Goal: Information Seeking & Learning: Understand process/instructions

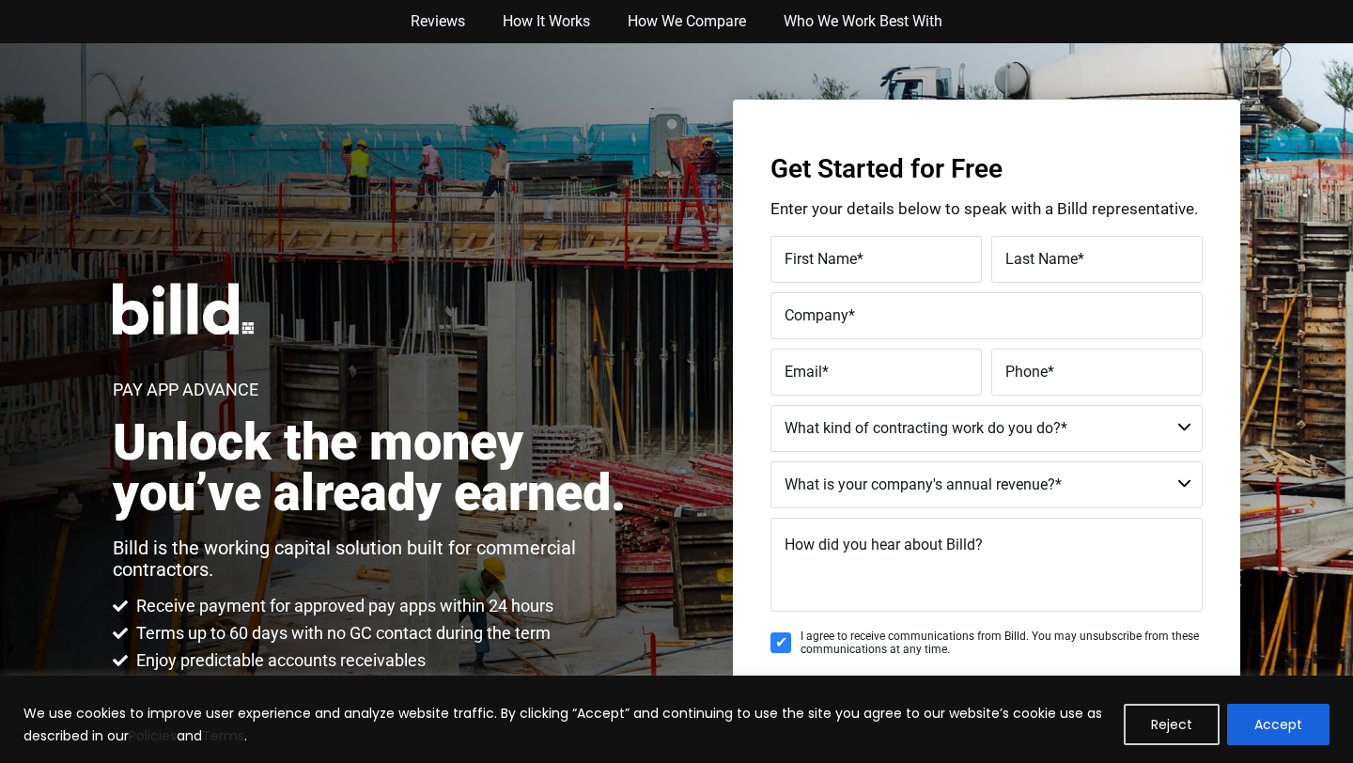
scroll to position [1, 0]
click at [560, 22] on link "How It Works" at bounding box center [546, 20] width 125 height 43
click at [542, 30] on link "How It Works" at bounding box center [546, 21] width 125 height 43
click at [444, 17] on link "Reviews" at bounding box center [438, 21] width 92 height 43
click at [876, 18] on link "Who We Work Best With" at bounding box center [863, 21] width 196 height 43
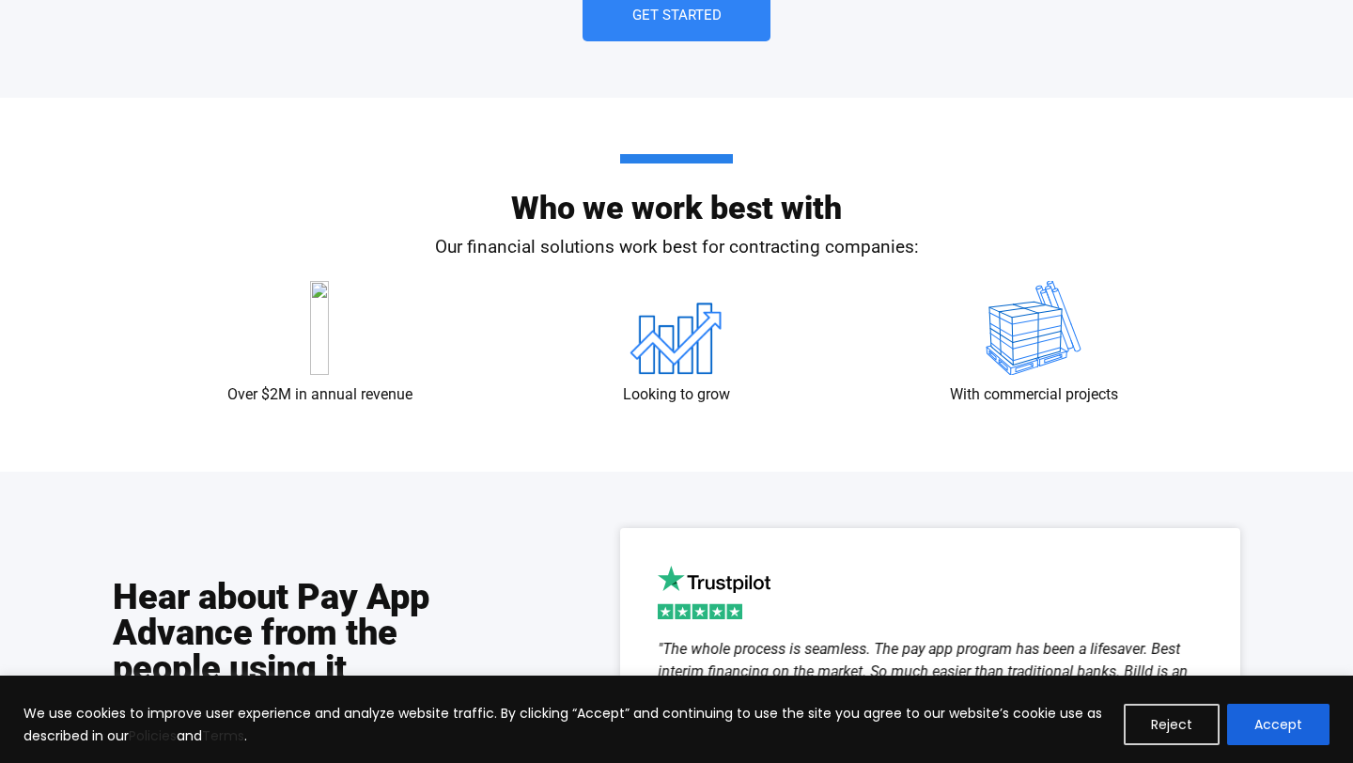
scroll to position [2883, 0]
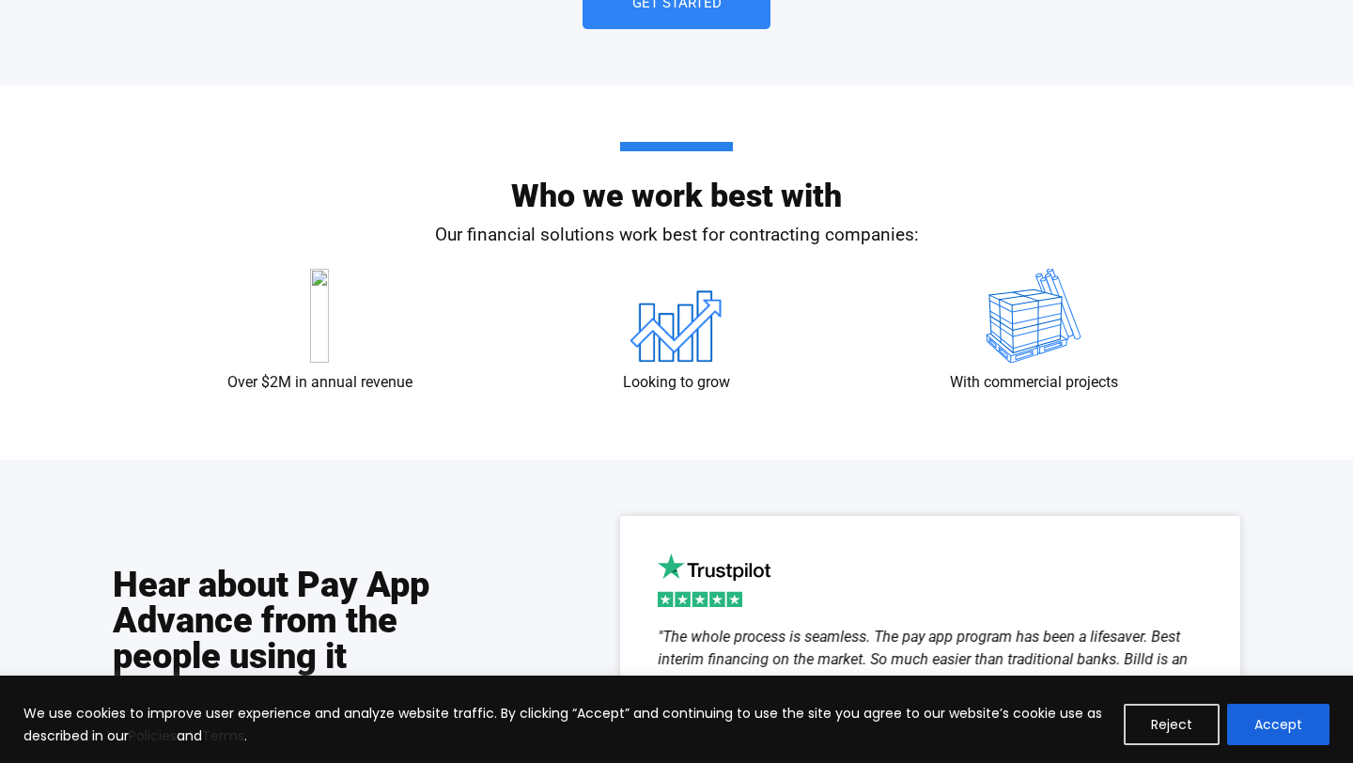
click at [673, 346] on img at bounding box center [677, 316] width 94 height 94
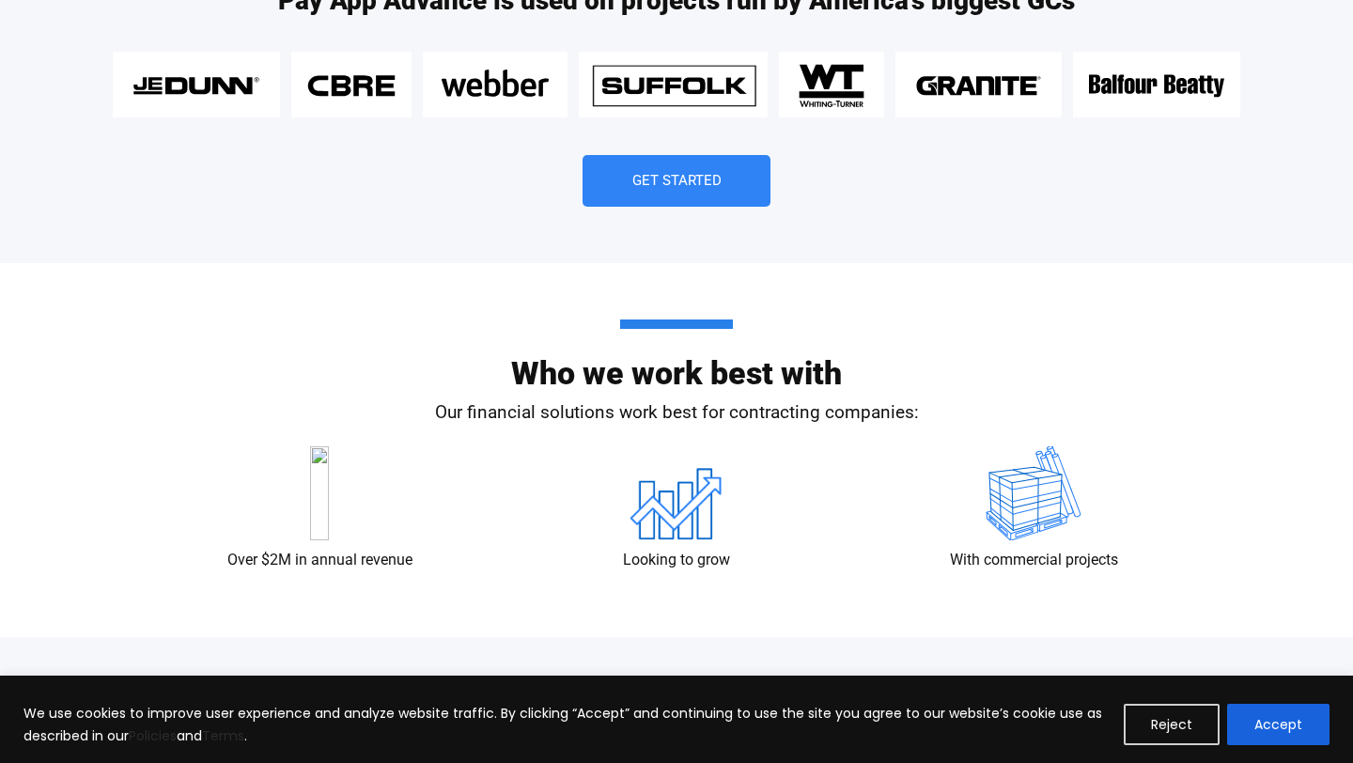
scroll to position [2704, 0]
